Goal: Task Accomplishment & Management: Use online tool/utility

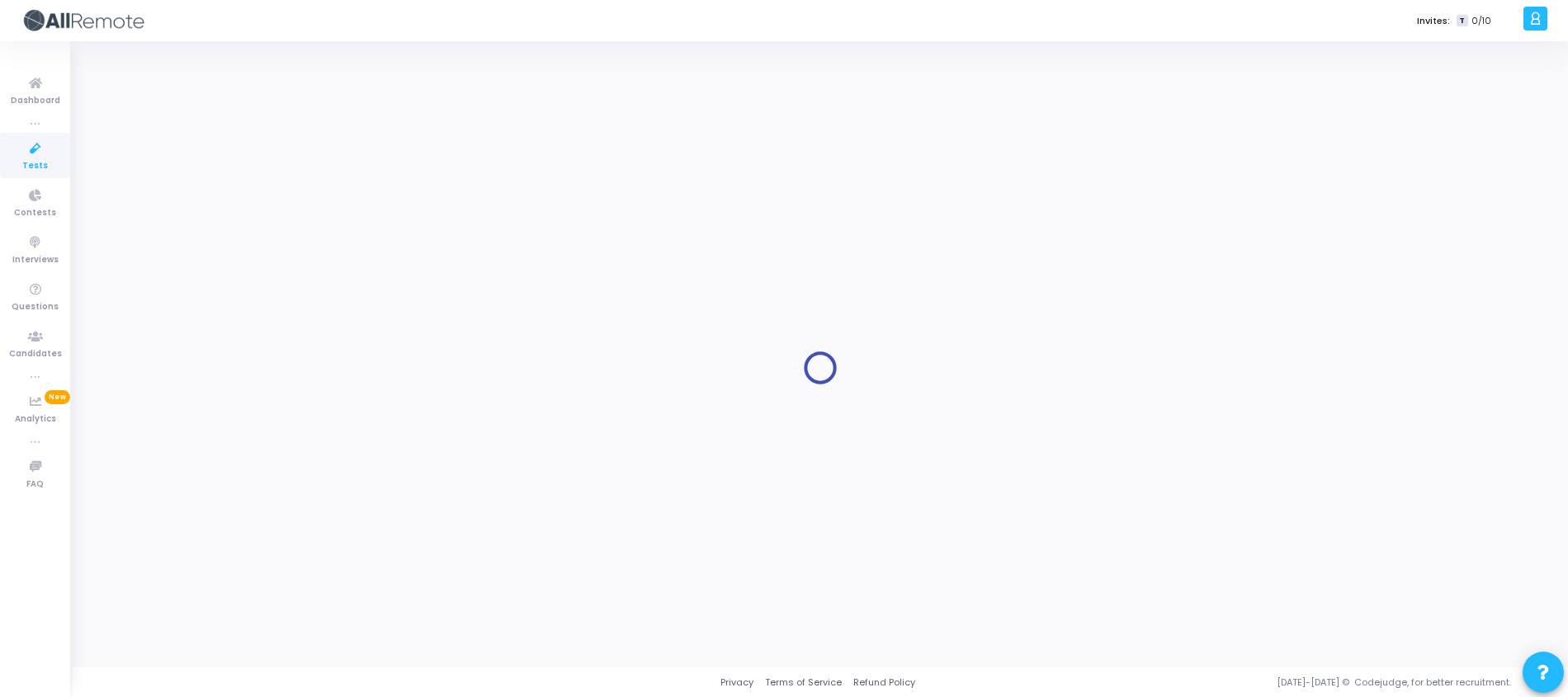
click at [38, 167] on span "Tests" at bounding box center [35, 165] width 26 height 14
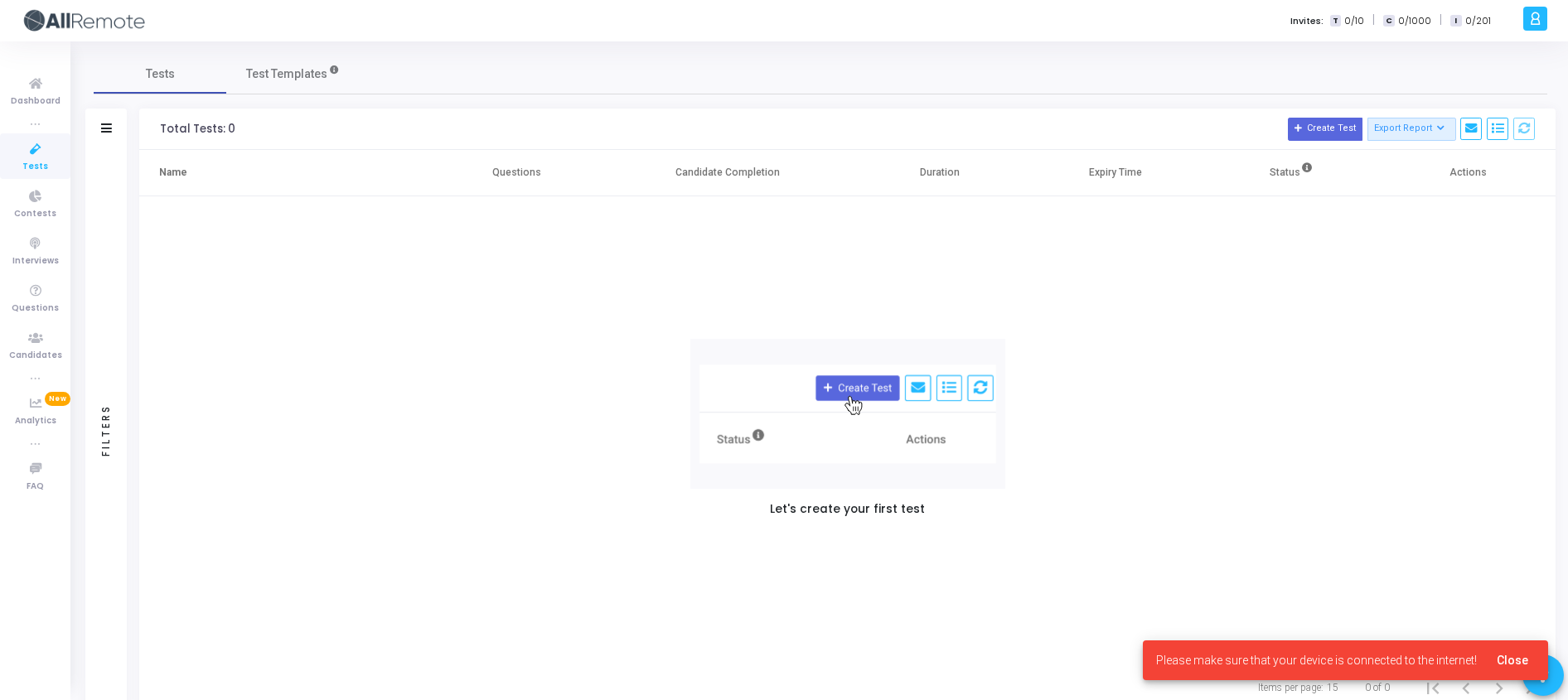
click at [52, 159] on link "Tests" at bounding box center [35, 156] width 71 height 46
click at [50, 159] on icon at bounding box center [36, 150] width 35 height 21
click at [28, 74] on icon at bounding box center [36, 83] width 35 height 21
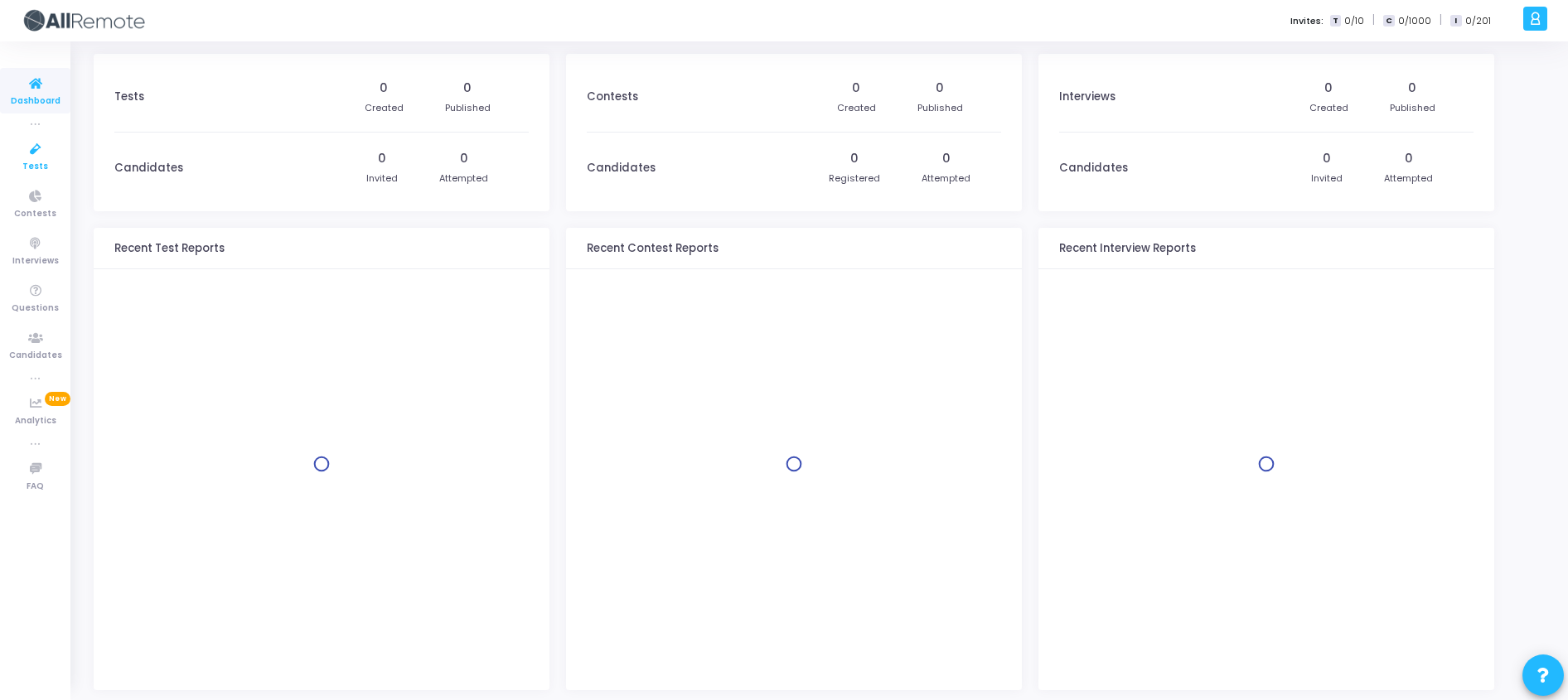
click at [39, 166] on span "Tests" at bounding box center [35, 166] width 26 height 14
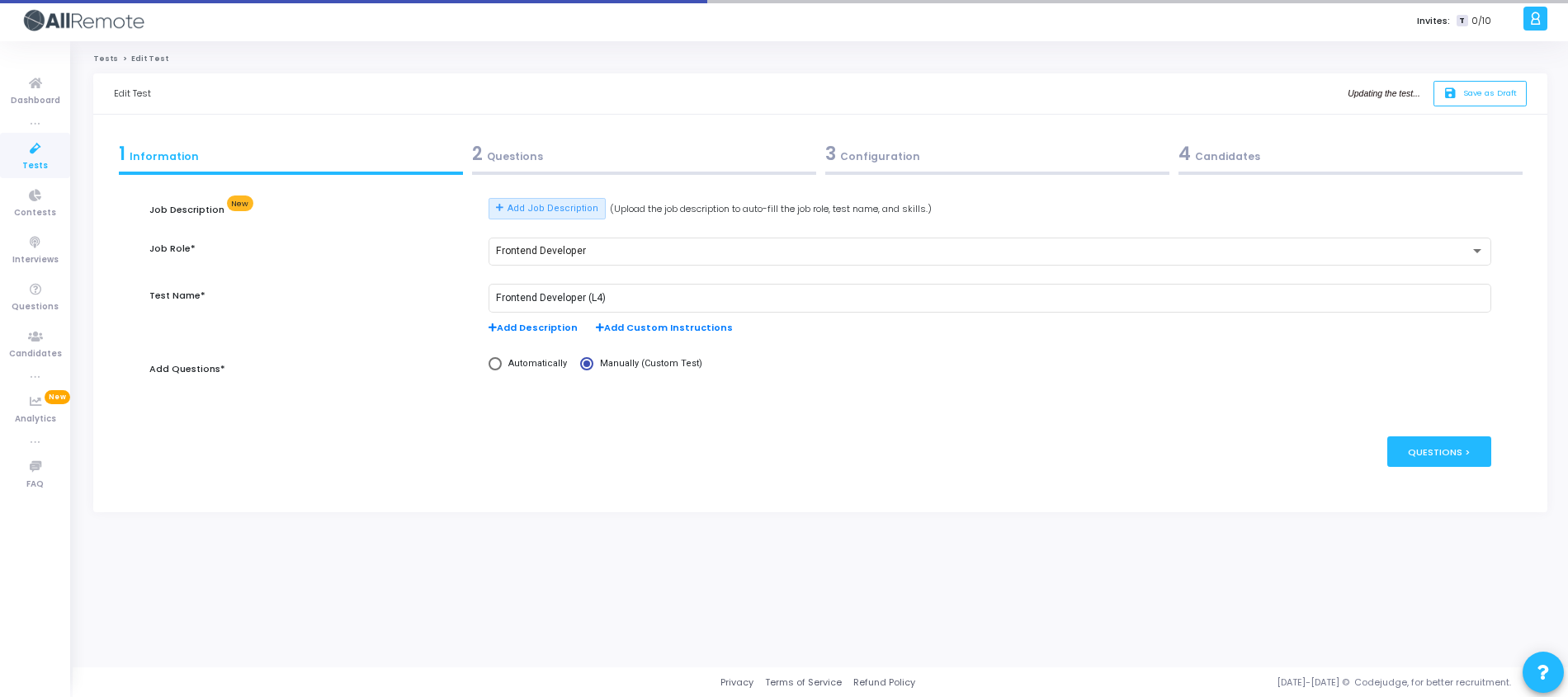
click at [531, 168] on div "2 Questions" at bounding box center [643, 157] width 353 height 45
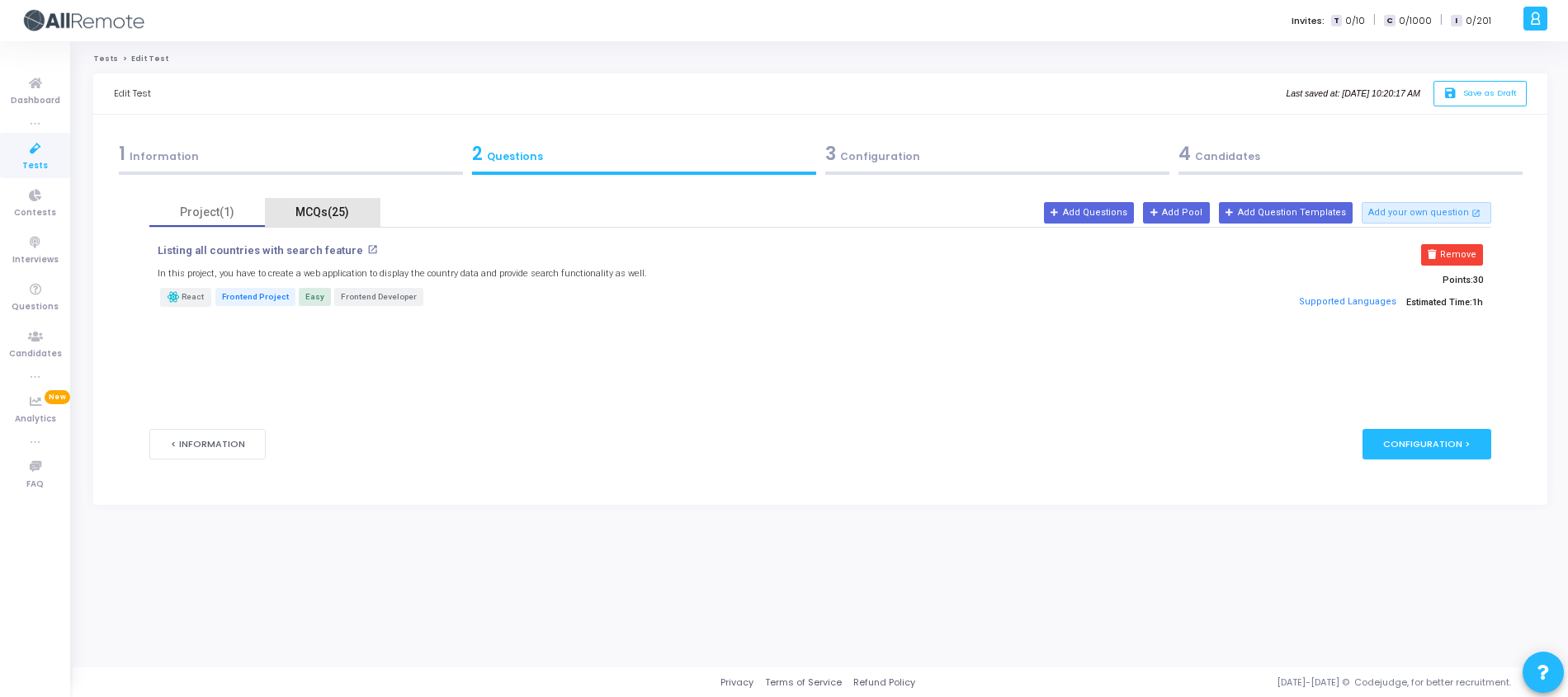
click at [321, 215] on div "MCQs(25)" at bounding box center [322, 212] width 96 height 17
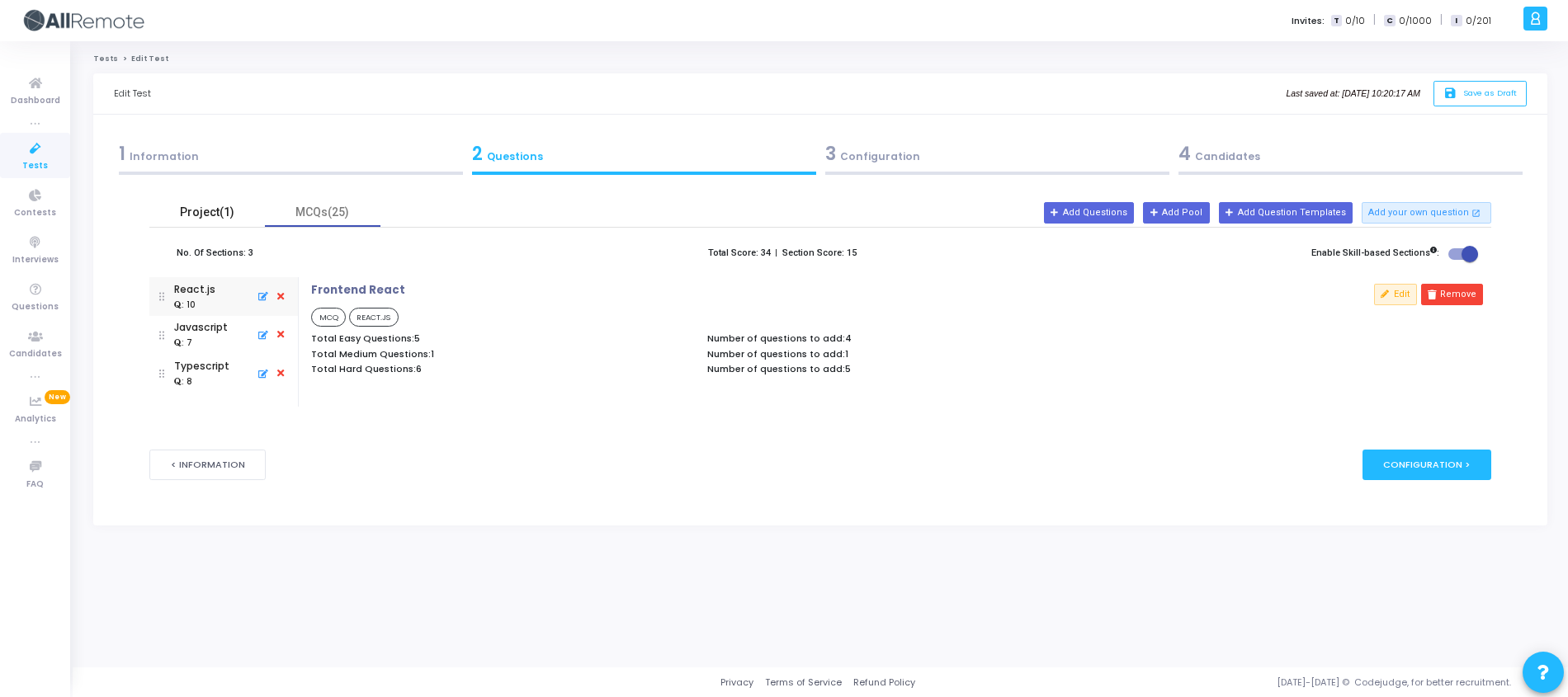
click at [210, 217] on div "Project(1)" at bounding box center [206, 212] width 96 height 17
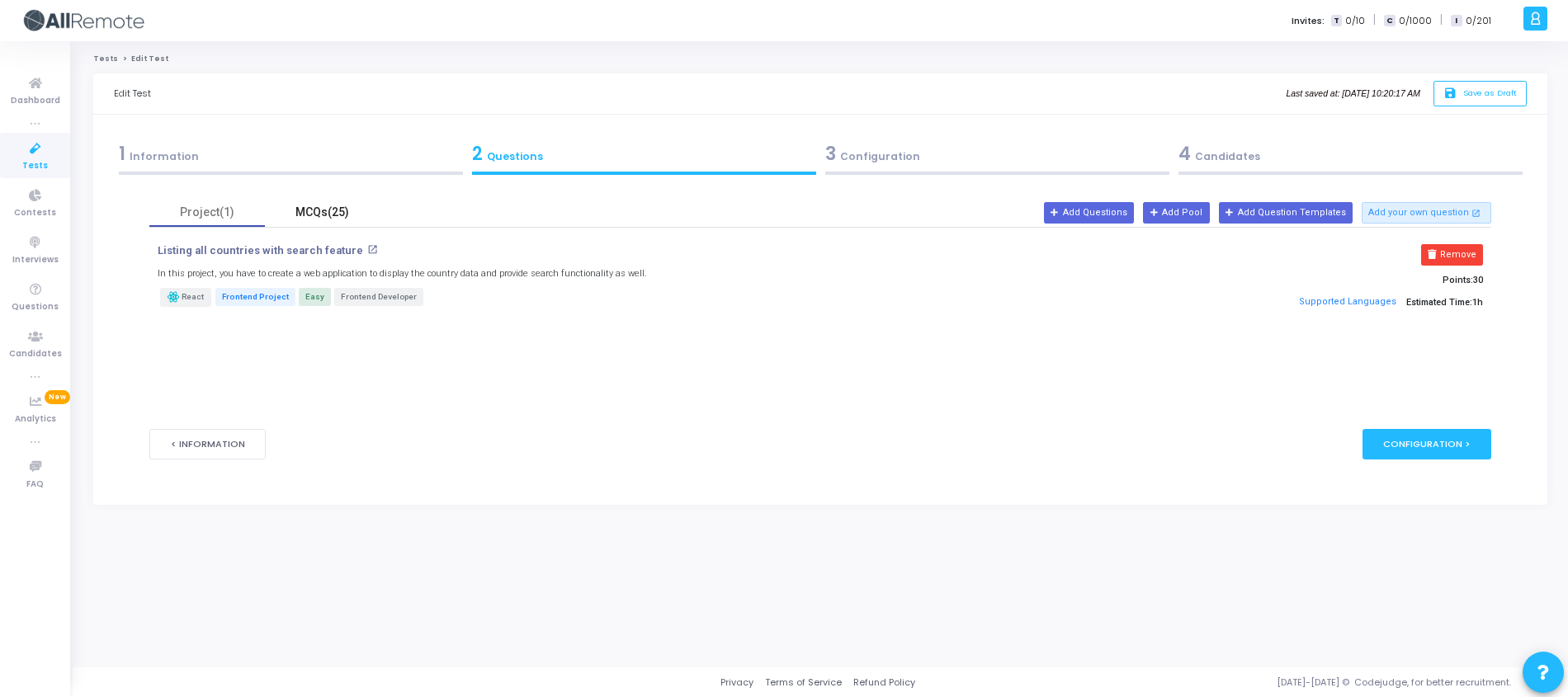
click at [287, 217] on div "MCQs(25)" at bounding box center [322, 212] width 96 height 17
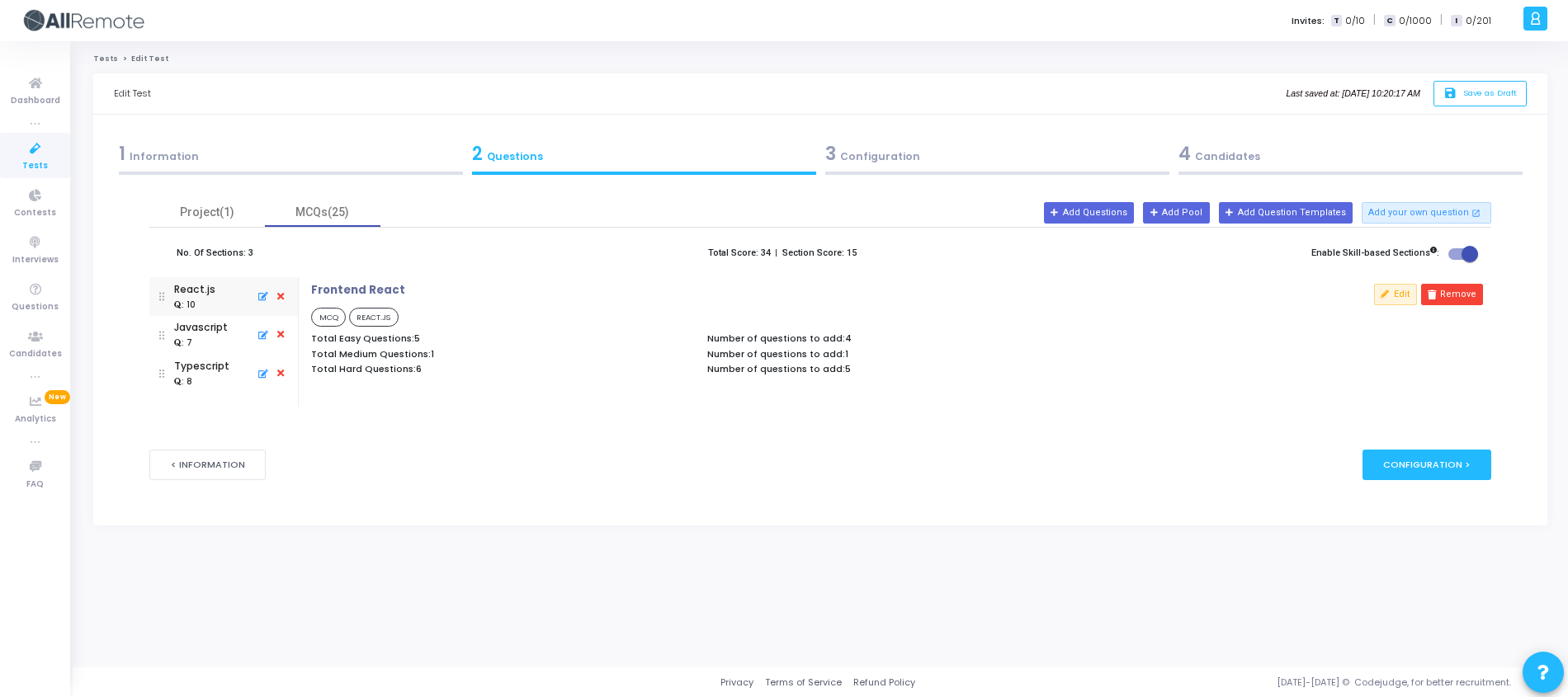
drag, startPoint x: 1333, startPoint y: 157, endPoint x: 1304, endPoint y: 158, distance: 29.0
click at [1333, 158] on div "4 Candidates" at bounding box center [1350, 154] width 344 height 27
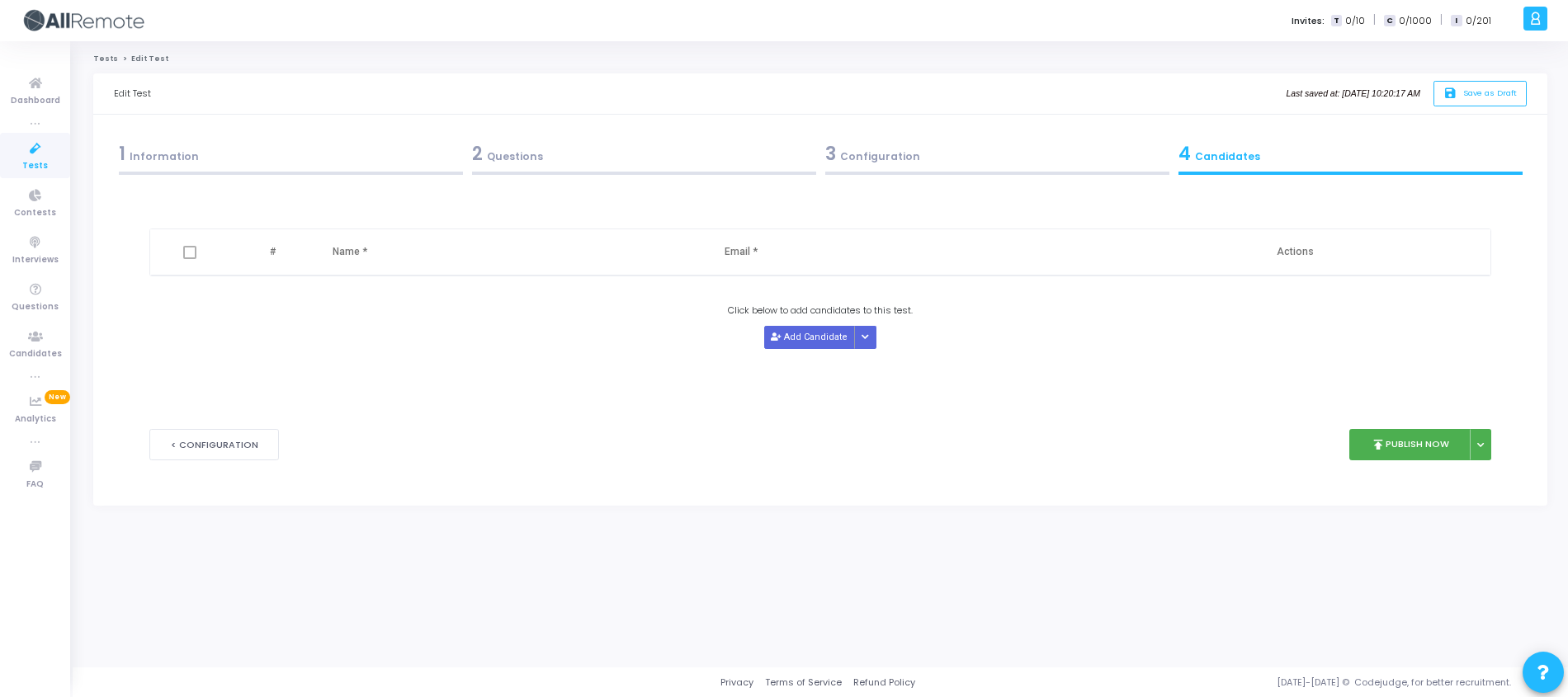
click at [652, 136] on div "2 Questions" at bounding box center [643, 157] width 353 height 45
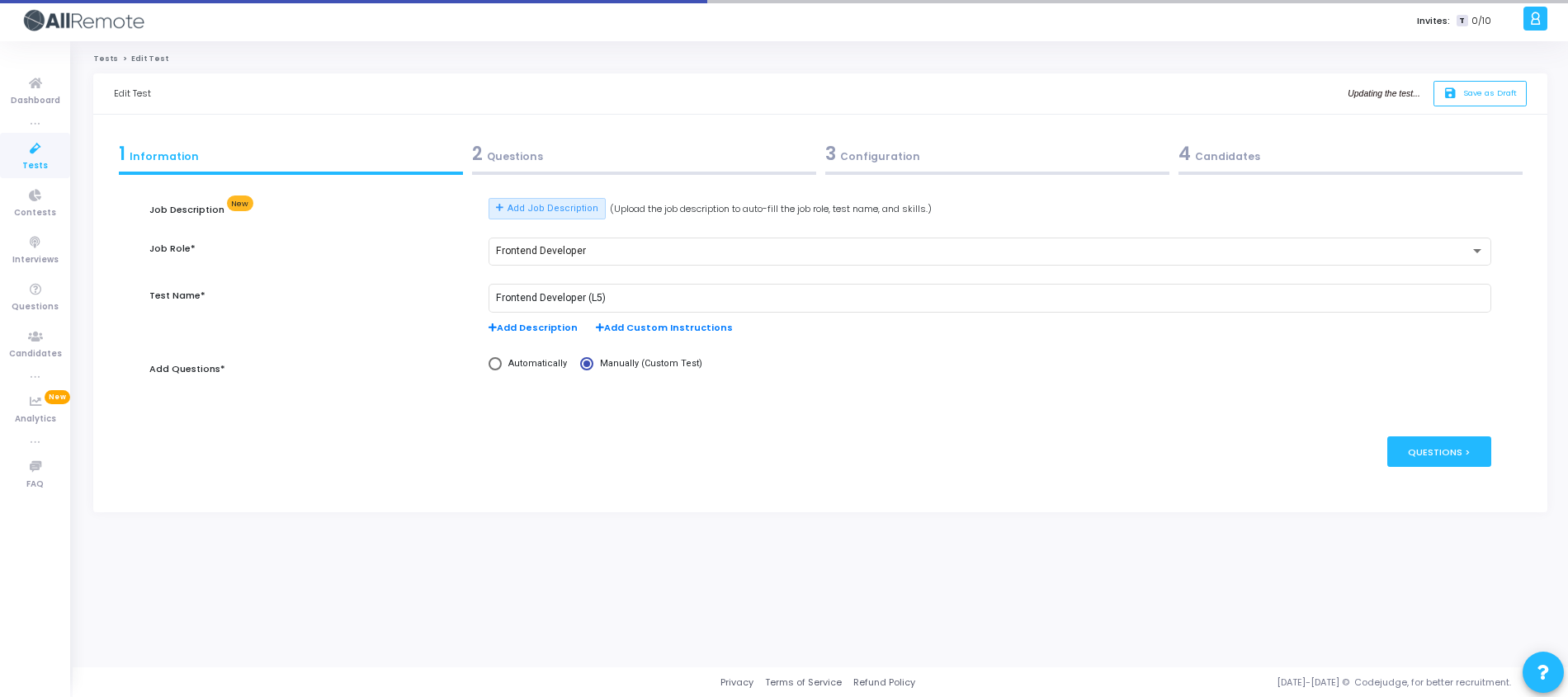
click at [536, 132] on kt-portlet-body "1 Information 2 Questions 3 Configuration 4 Candidates Job Description New Add …" at bounding box center [820, 313] width 1454 height 397
click at [534, 155] on div "2 Questions" at bounding box center [644, 154] width 344 height 27
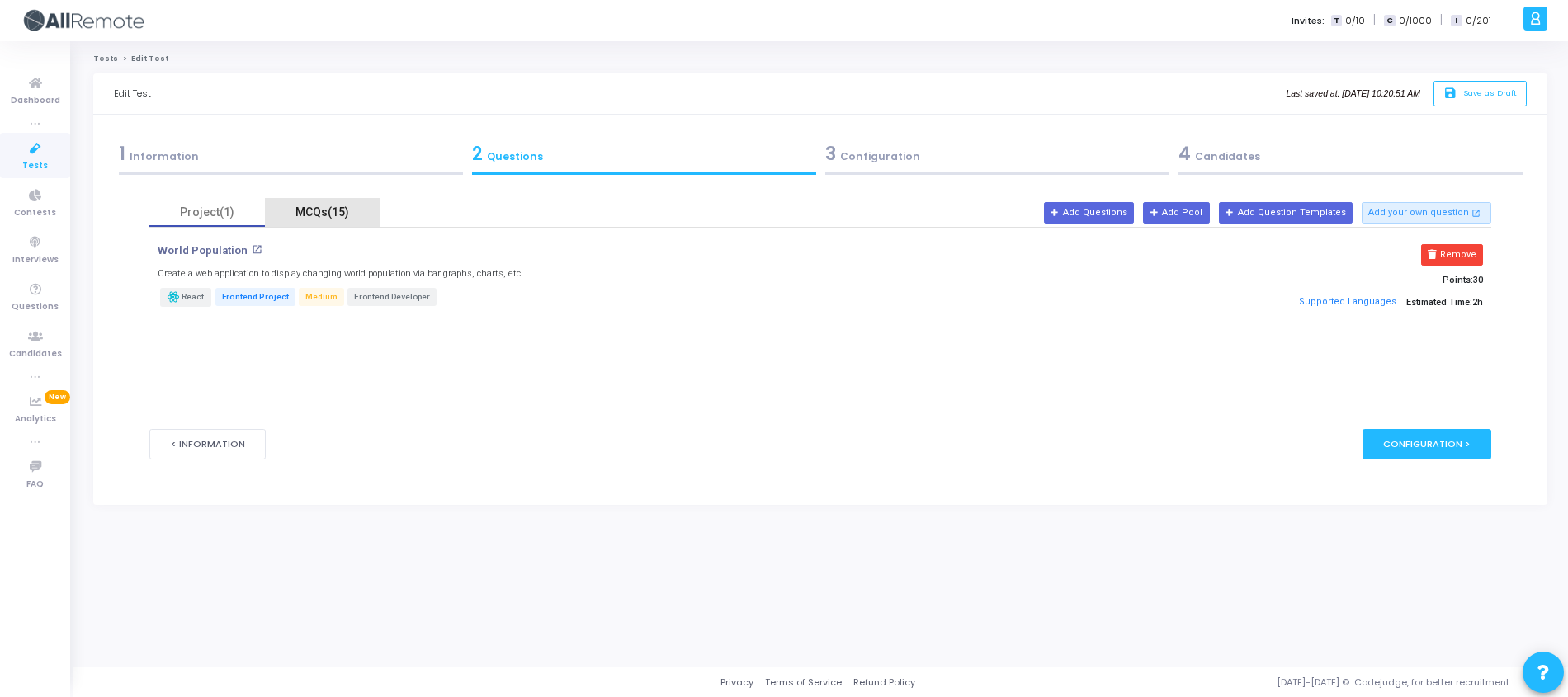
click at [325, 206] on div "MCQs(15)" at bounding box center [322, 212] width 96 height 17
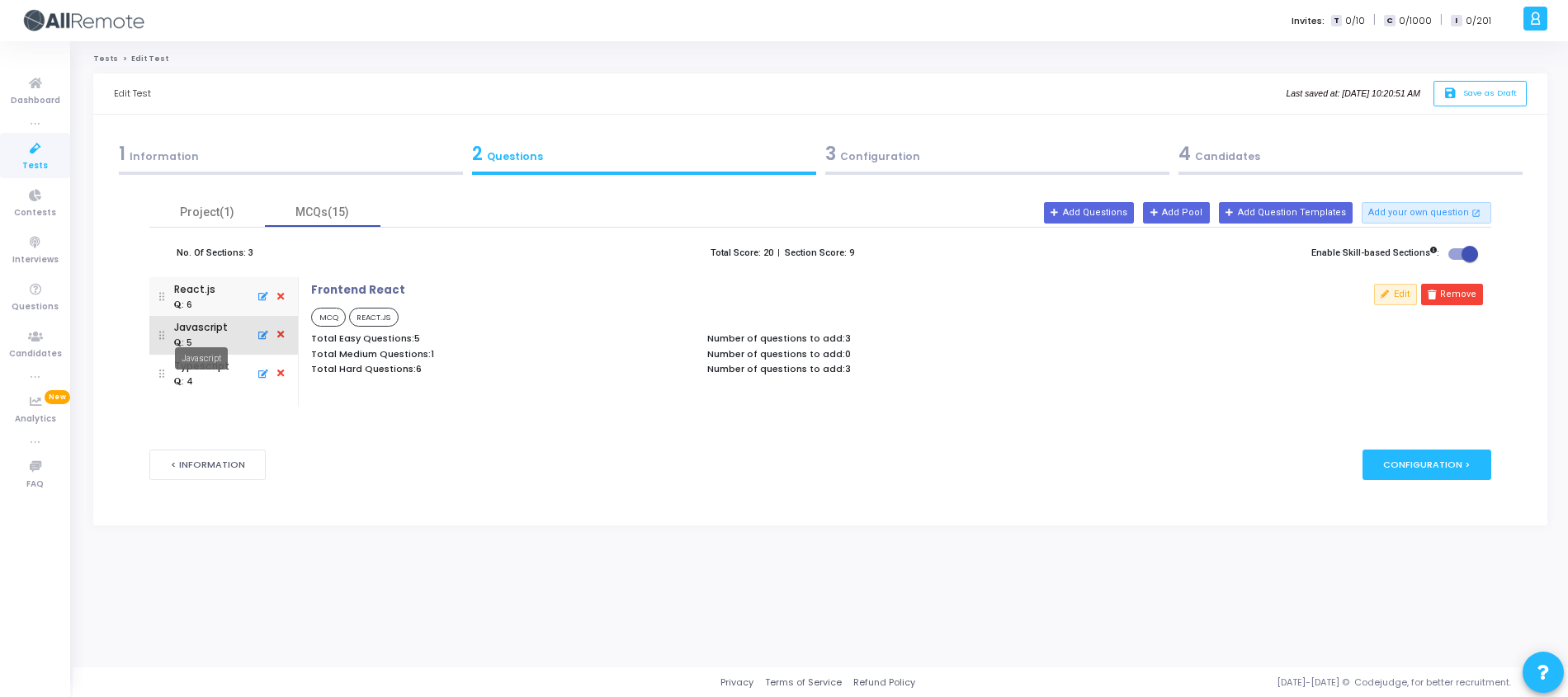
click at [222, 323] on div "Javascript" at bounding box center [201, 328] width 54 height 15
click at [206, 378] on mat-tooltip-component "Javascript" at bounding box center [201, 359] width 76 height 46
click at [188, 381] on div ": 4" at bounding box center [184, 383] width 19 height 13
click at [209, 307] on div ": 6" at bounding box center [195, 304] width 41 height 15
